Goal: Task Accomplishment & Management: Use online tool/utility

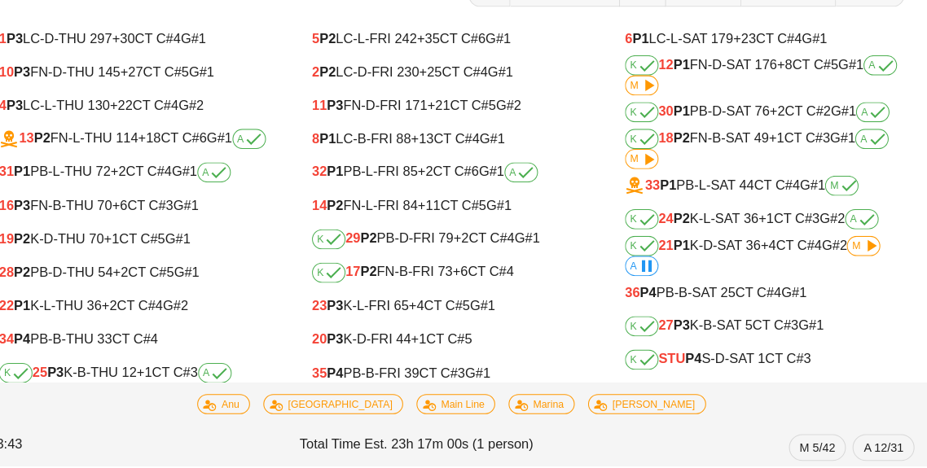
scroll to position [81, 0]
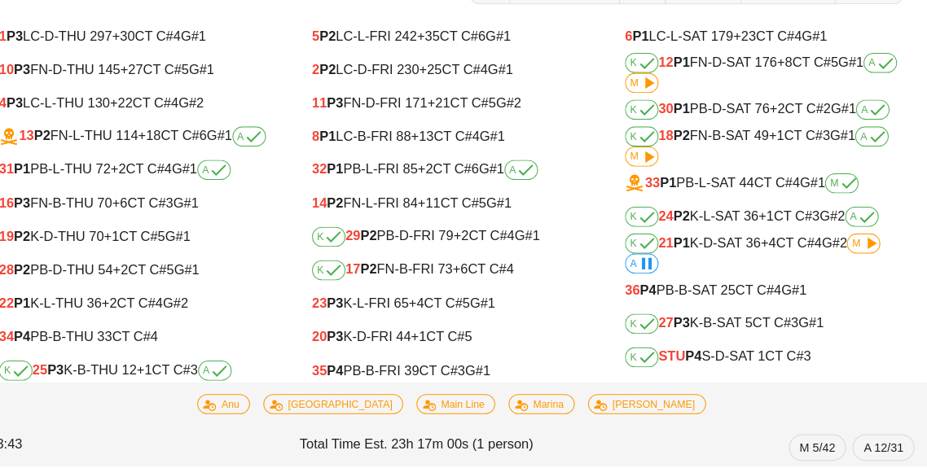
click at [757, 156] on div "K 18 P2 FN-B-SAT 49 +1 CT C#3 G#1 A M" at bounding box center [768, 157] width 272 height 39
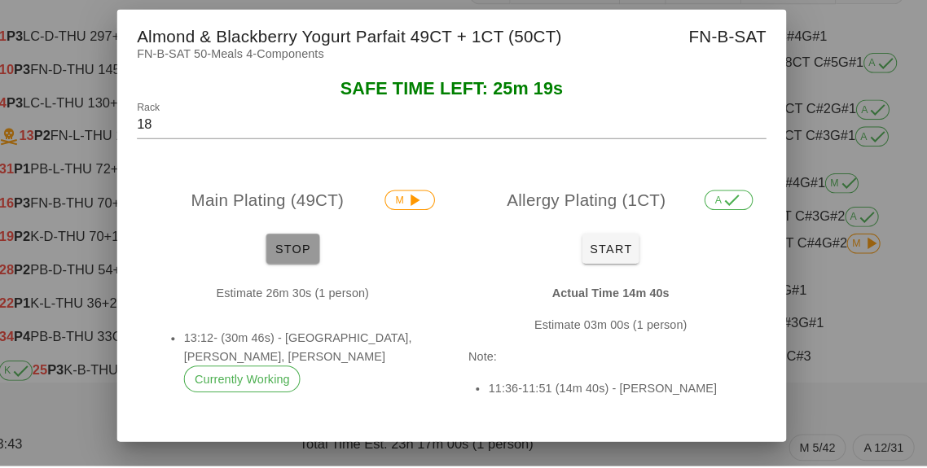
click at [309, 263] on span "Stop" at bounding box center [308, 256] width 39 height 13
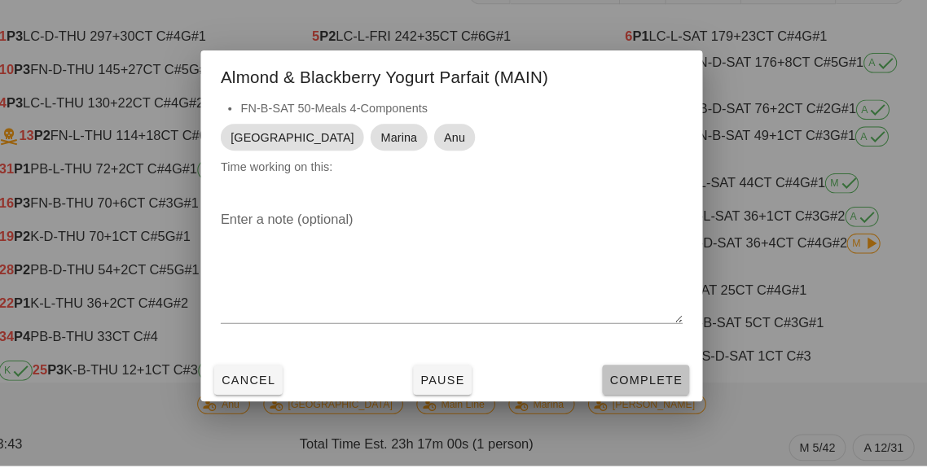
click at [641, 391] on span "Complete" at bounding box center [653, 384] width 72 height 13
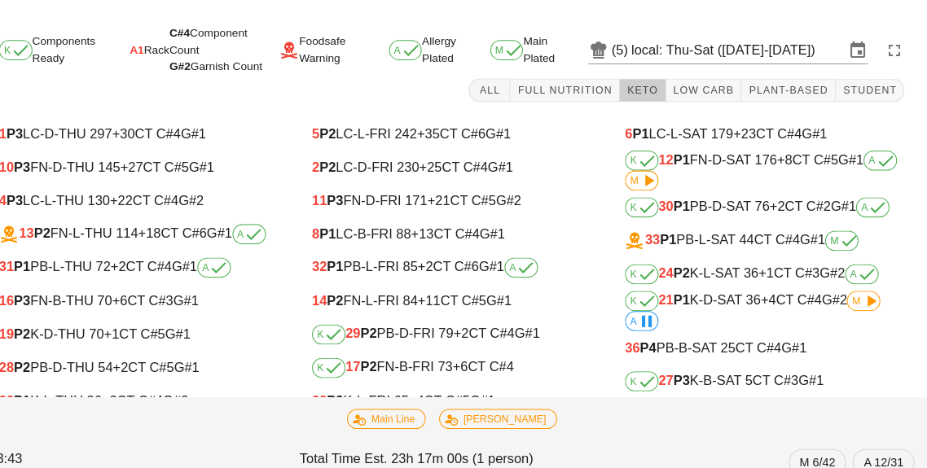
click at [656, 82] on span "Keto" at bounding box center [649, 87] width 31 height 11
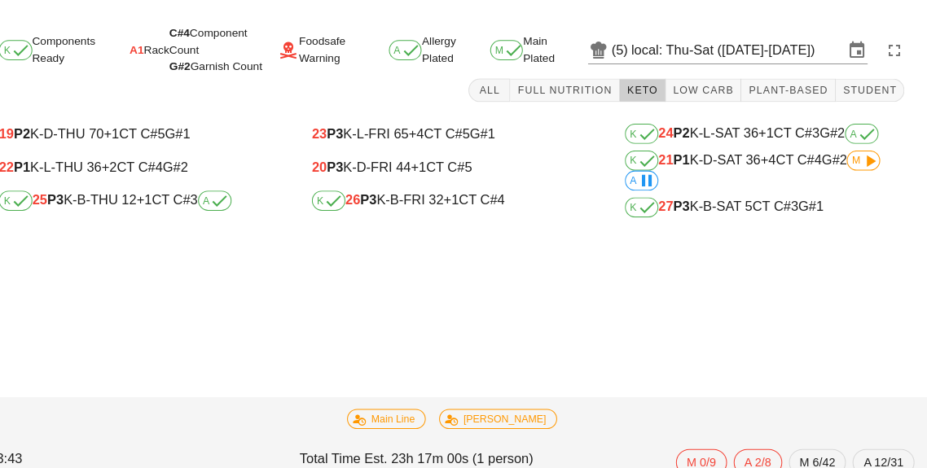
click at [719, 209] on div "K 27 P3 K-B-SAT 5 CT C#3 G#1" at bounding box center [768, 202] width 272 height 20
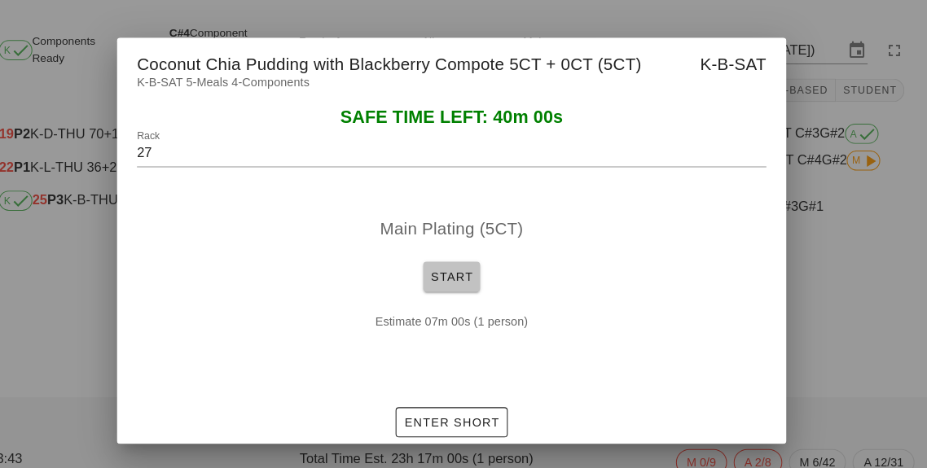
click at [473, 263] on span "Start" at bounding box center [463, 269] width 42 height 13
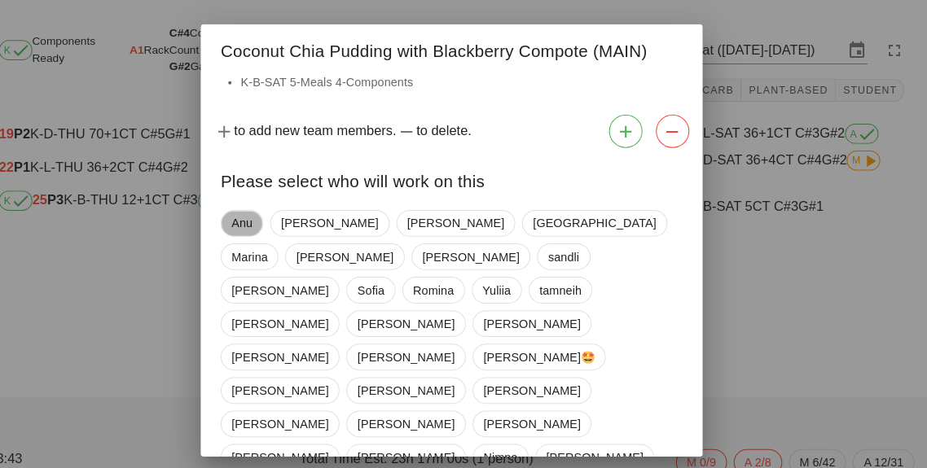
click at [253, 219] on span "Anu" at bounding box center [259, 217] width 20 height 24
click at [284, 238] on span "Marina" at bounding box center [266, 250] width 35 height 24
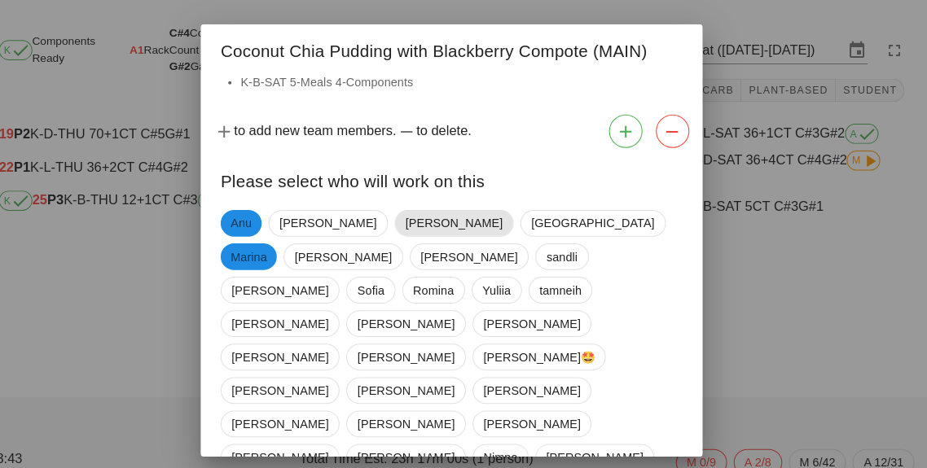
click at [408, 217] on span "[PERSON_NAME]" at bounding box center [466, 217] width 116 height 26
click at [418, 225] on span "[PERSON_NAME]" at bounding box center [465, 217] width 94 height 26
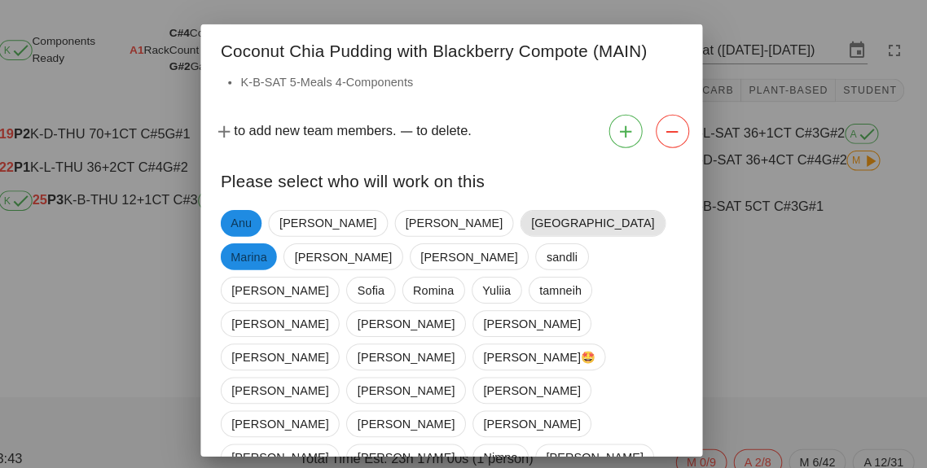
click at [530, 210] on span "[GEOGRAPHIC_DATA]" at bounding box center [600, 217] width 141 height 26
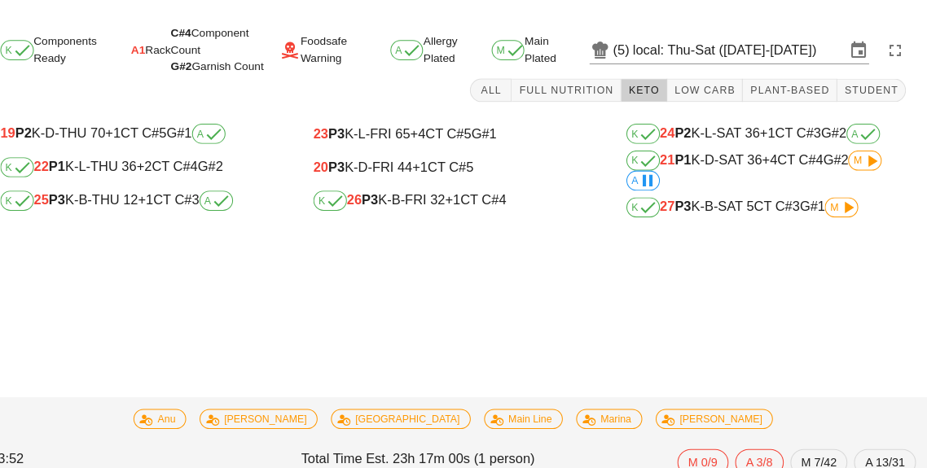
click at [731, 200] on div "K 27 P3 K-B-SAT 5 CT C#3 G#1 M" at bounding box center [768, 202] width 272 height 20
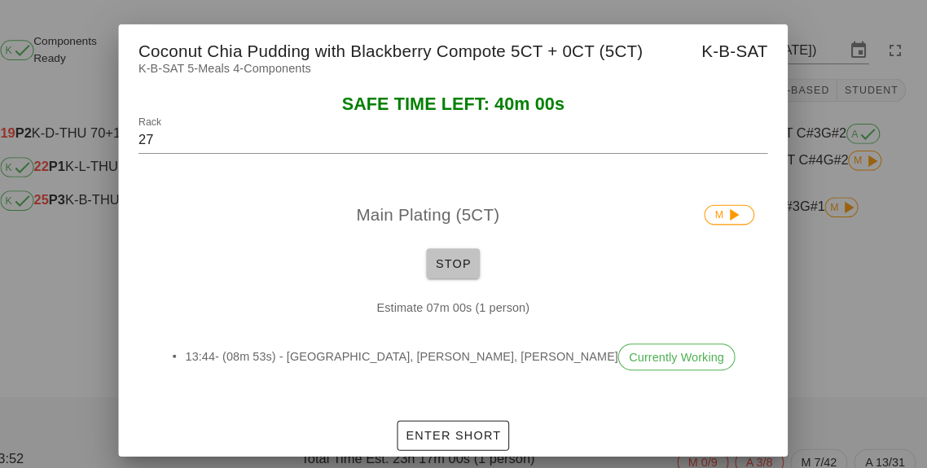
click at [469, 244] on button "Stop" at bounding box center [463, 256] width 52 height 29
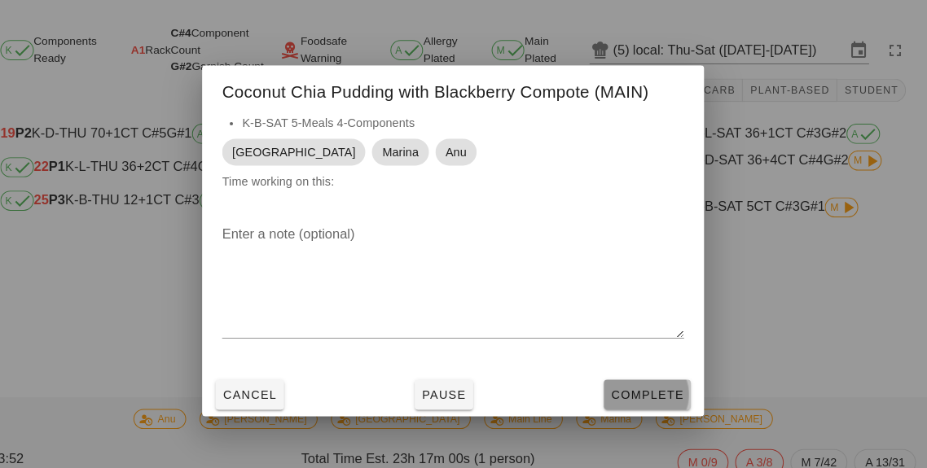
click at [684, 370] on button "Complete" at bounding box center [652, 384] width 85 height 29
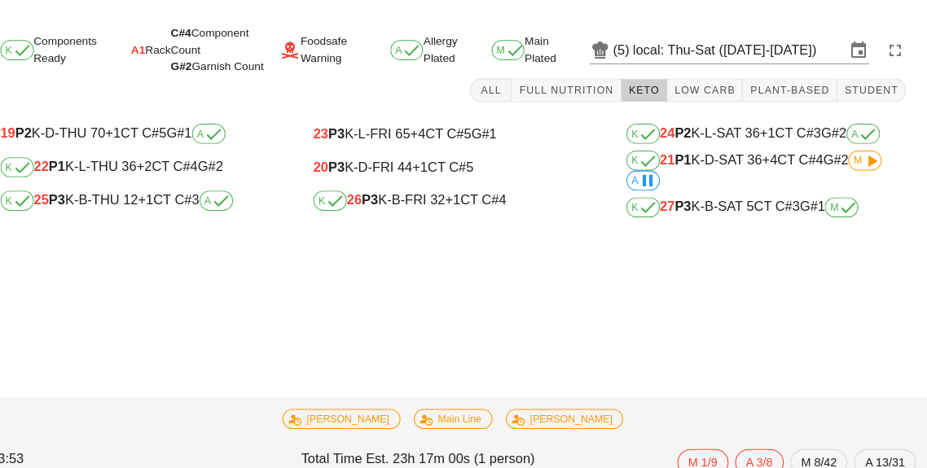
click at [167, 187] on span "+1" at bounding box center [164, 194] width 15 height 14
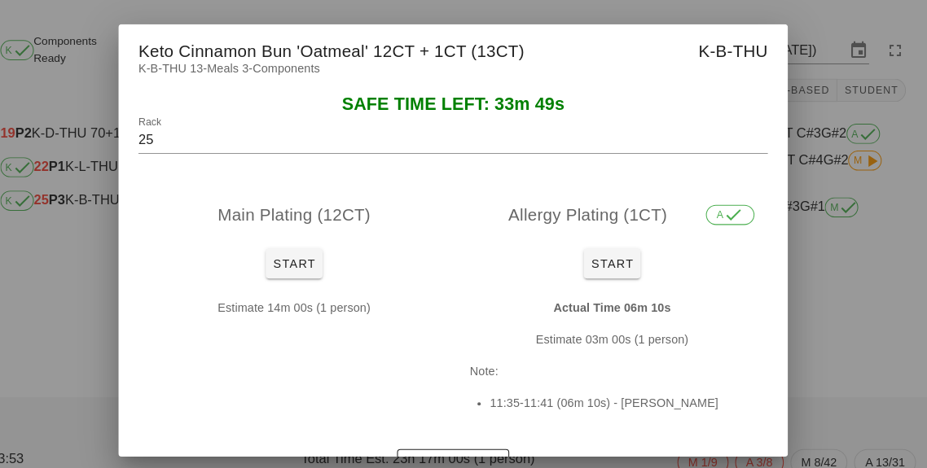
click at [319, 230] on div "Main Plating (12CT)" at bounding box center [308, 209] width 303 height 52
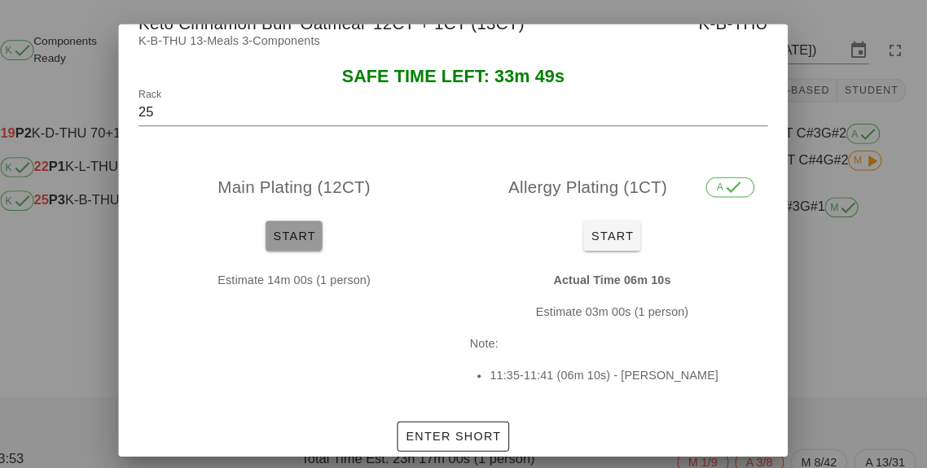
click at [316, 216] on button "Start" at bounding box center [308, 229] width 55 height 29
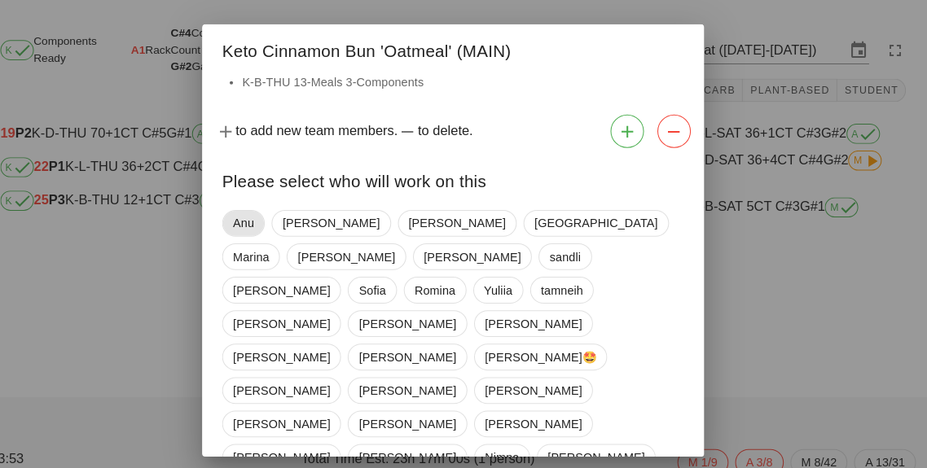
click at [256, 204] on span "Anu" at bounding box center [260, 217] width 42 height 26
click at [440, 183] on div "Please select who will work on this" at bounding box center [463, 174] width 489 height 47
click at [530, 206] on span "[GEOGRAPHIC_DATA]" at bounding box center [600, 217] width 141 height 26
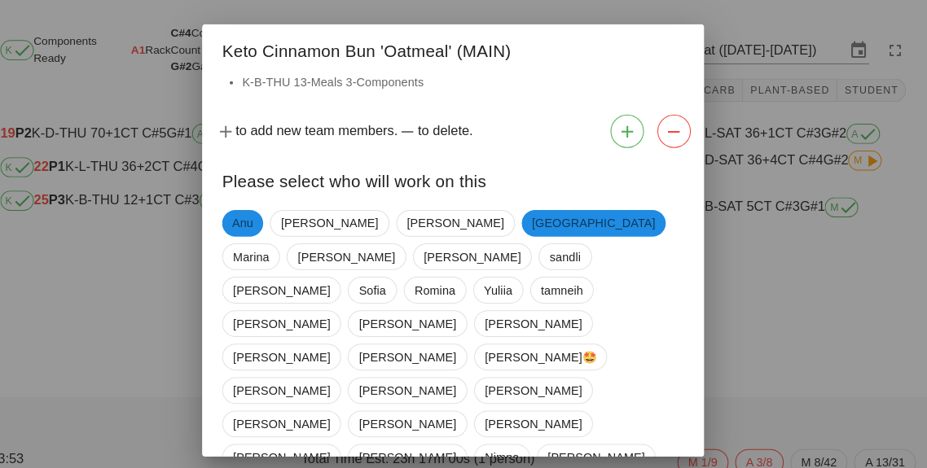
click at [502, 188] on div "Please select who will work on this" at bounding box center [463, 174] width 489 height 47
click at [284, 238] on span "Marina" at bounding box center [266, 250] width 35 height 24
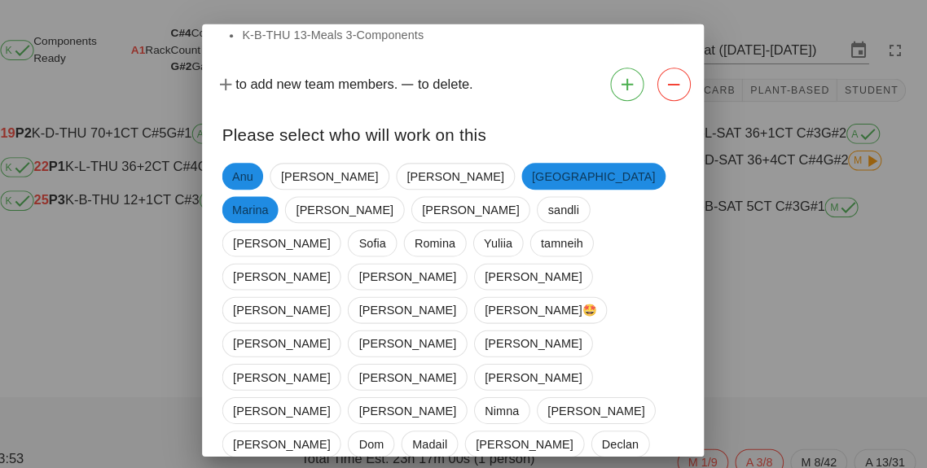
click at [660, 399] on div "[PERSON_NAME] [PERSON_NAME] iran [PERSON_NAME] [PERSON_NAME] [PERSON_NAME] [PER…" at bounding box center [463, 375] width 489 height 446
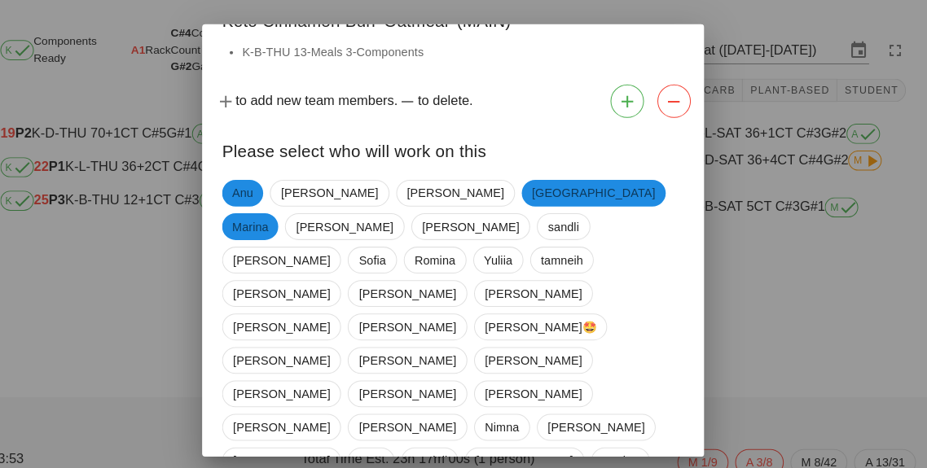
scroll to position [45, 0]
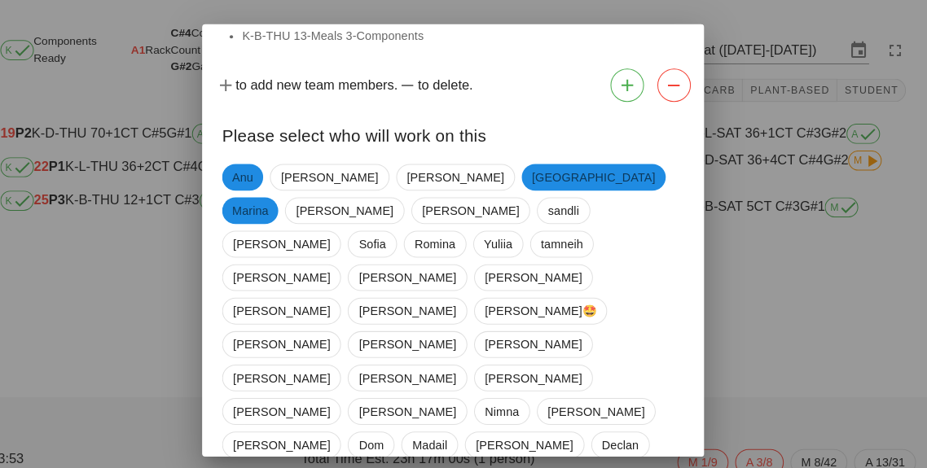
click at [618, 396] on div "[PERSON_NAME] [PERSON_NAME] iran [PERSON_NAME] [PERSON_NAME] [PERSON_NAME] [PER…" at bounding box center [463, 376] width 489 height 446
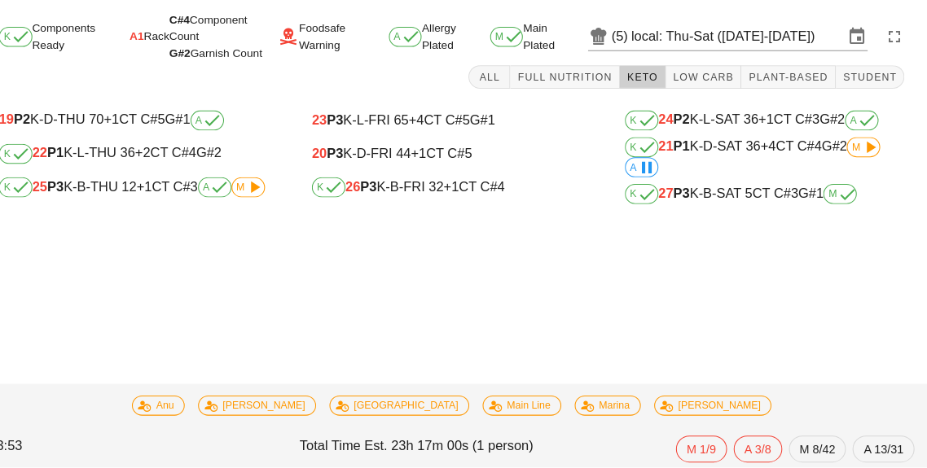
click at [143, 192] on div "K 25 P3 K-B-THU 12 +1 CT C#3 A M" at bounding box center [159, 196] width 272 height 20
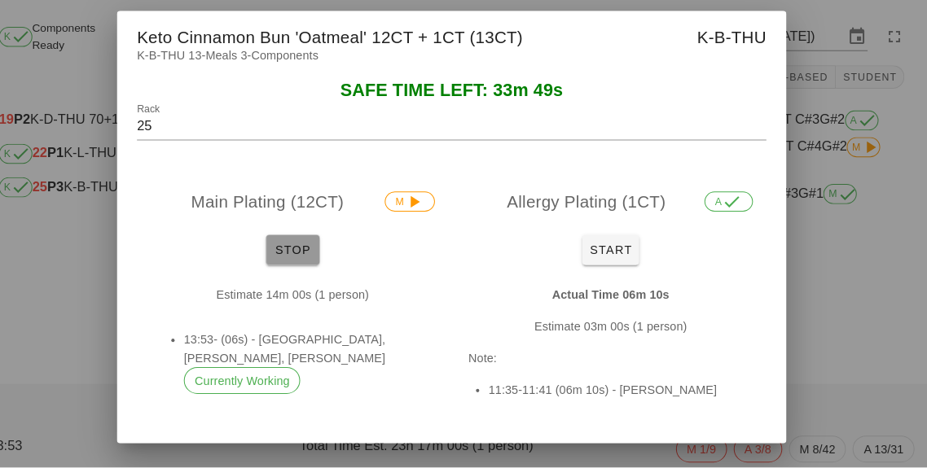
click at [314, 271] on button "Stop" at bounding box center [309, 256] width 52 height 29
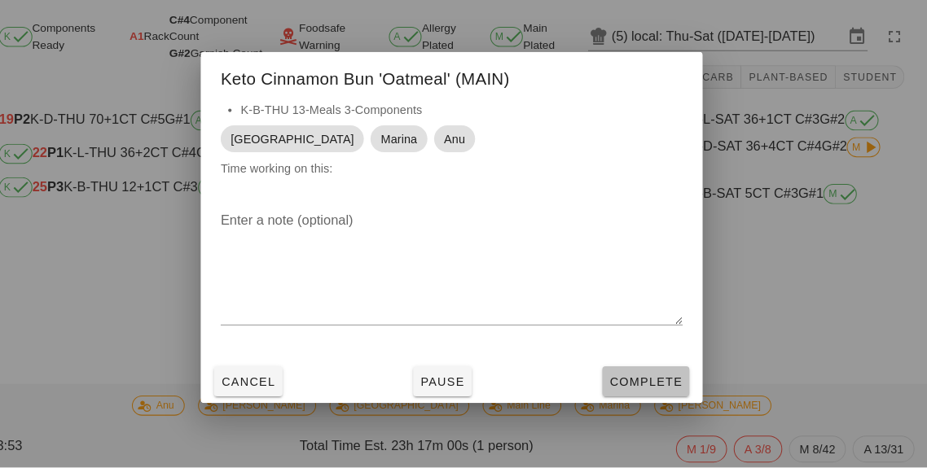
click at [652, 391] on span "Complete" at bounding box center [653, 384] width 72 height 13
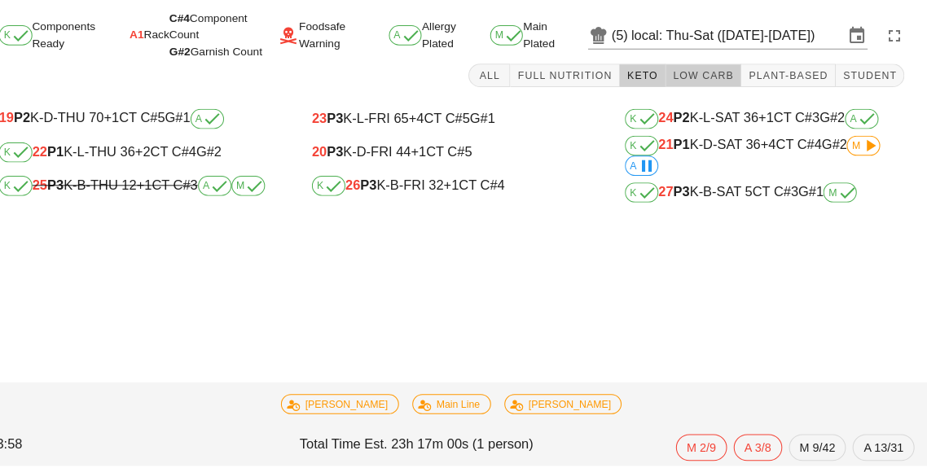
click at [732, 85] on span "Low Carb" at bounding box center [708, 87] width 60 height 11
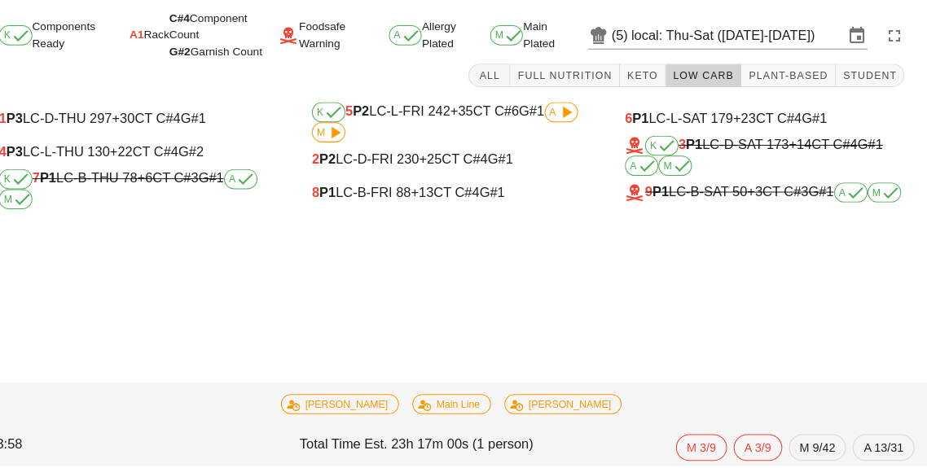
click at [719, 98] on button "Low Carb" at bounding box center [709, 88] width 74 height 23
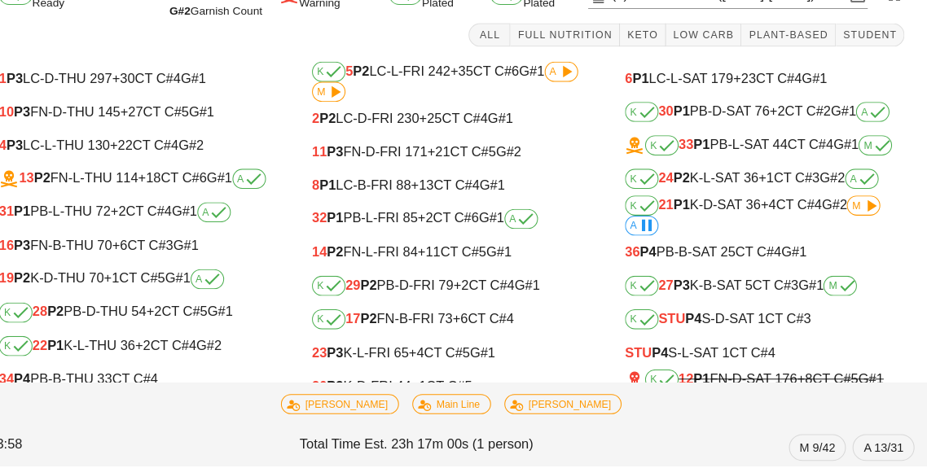
scroll to position [40, 0]
click at [428, 219] on div "32 P1 PB-L-FRI 85 +2 CT C#6 G#1 A" at bounding box center [463, 227] width 272 height 20
click at [466, 195] on div "8 P1 LC-B-FRI 88 +13 CT C#4 G#1" at bounding box center [463, 194] width 272 height 15
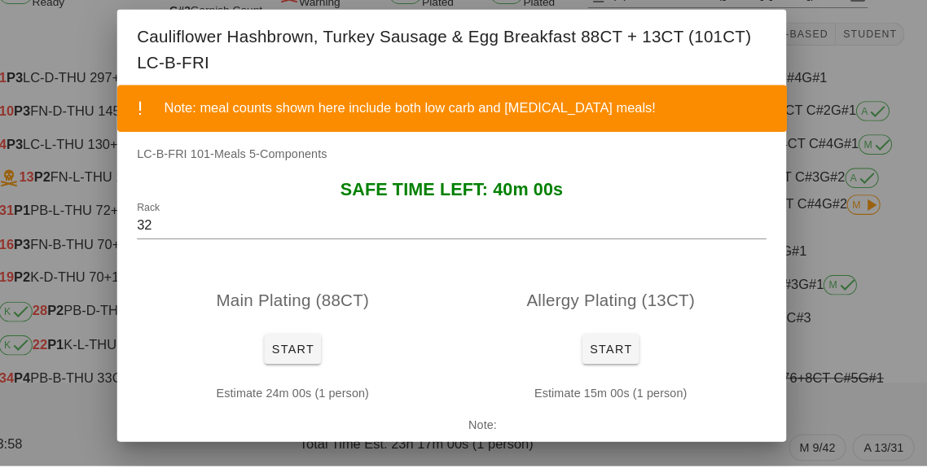
type input "8"
click at [321, 368] on button "Start" at bounding box center [308, 354] width 55 height 29
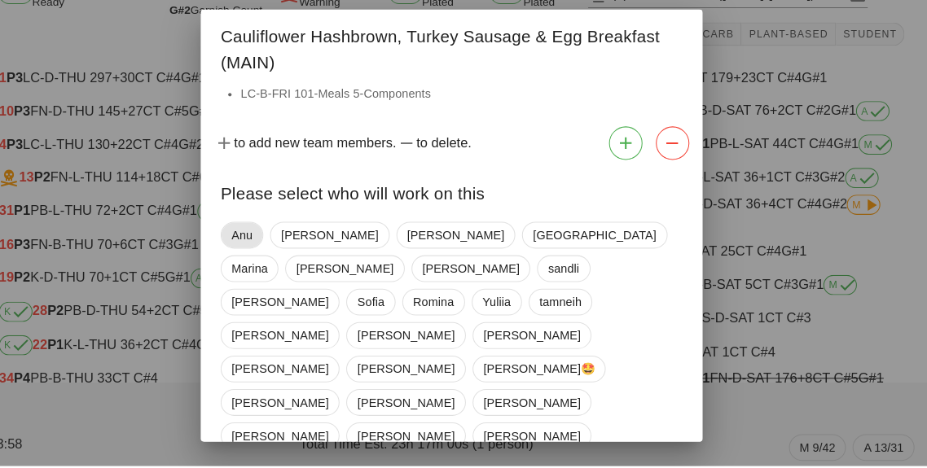
click at [265, 252] on span "Anu" at bounding box center [259, 243] width 20 height 24
click at [295, 265] on span "Marina" at bounding box center [267, 276] width 56 height 26
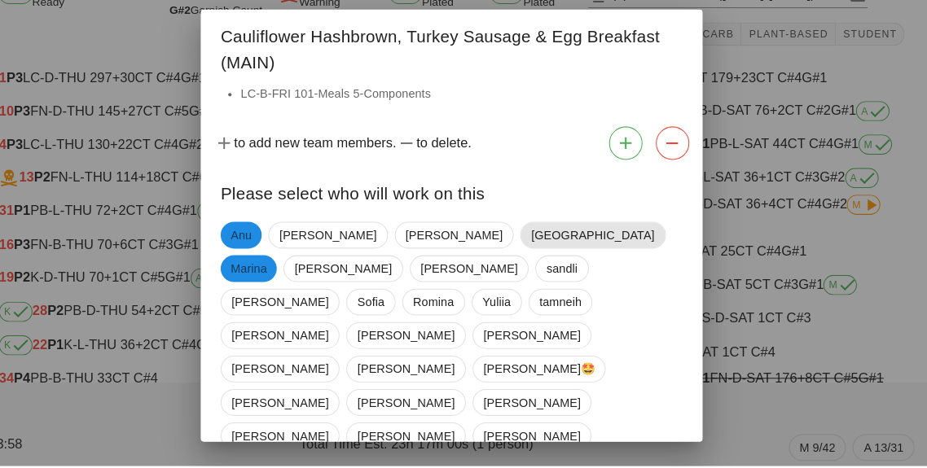
click at [541, 256] on span "[GEOGRAPHIC_DATA]" at bounding box center [601, 243] width 120 height 24
